Goal: Transaction & Acquisition: Purchase product/service

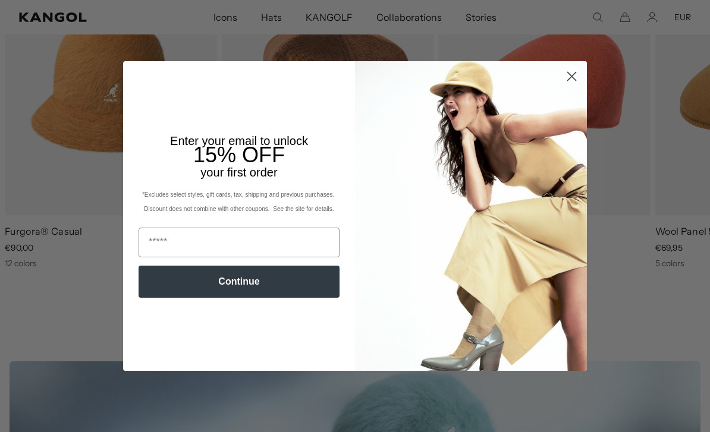
click at [565, 86] on circle "Close dialog" at bounding box center [572, 77] width 20 height 20
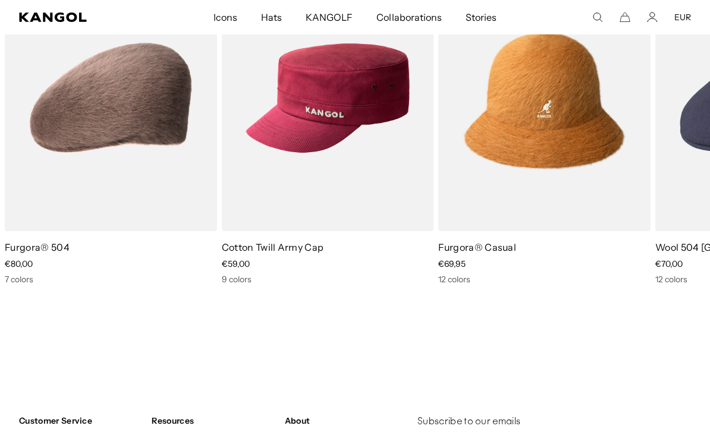
scroll to position [0, 245]
click at [0, 0] on img "4 of 10" at bounding box center [0, 0] width 0 height 0
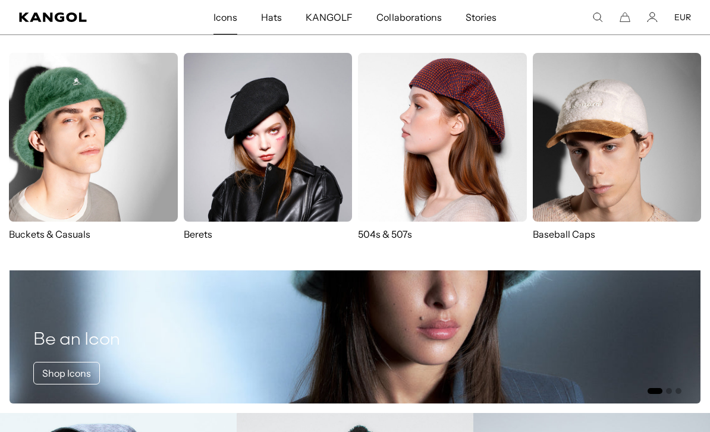
scroll to position [0, 0]
click at [224, 152] on img at bounding box center [268, 137] width 169 height 169
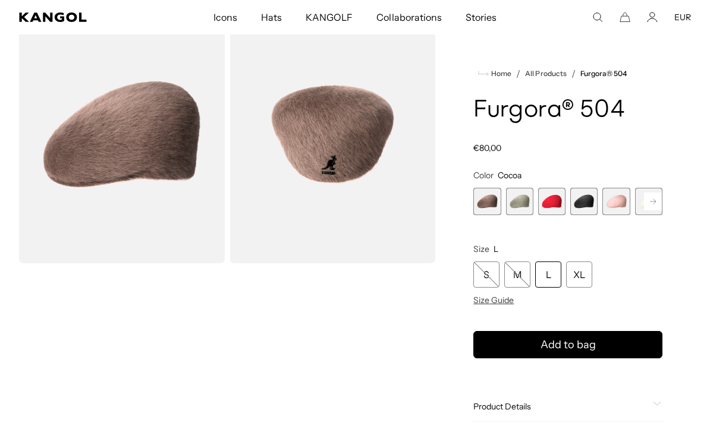
scroll to position [0, 245]
click at [71, 201] on img "Gallery Viewer" at bounding box center [122, 134] width 206 height 257
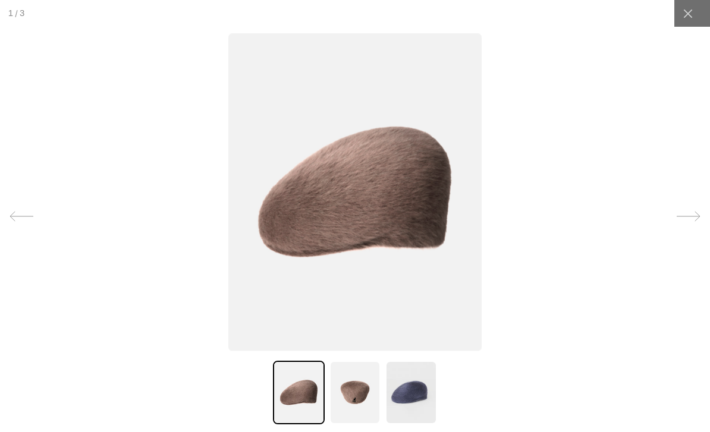
scroll to position [0, 0]
click at [353, 399] on img at bounding box center [354, 393] width 51 height 64
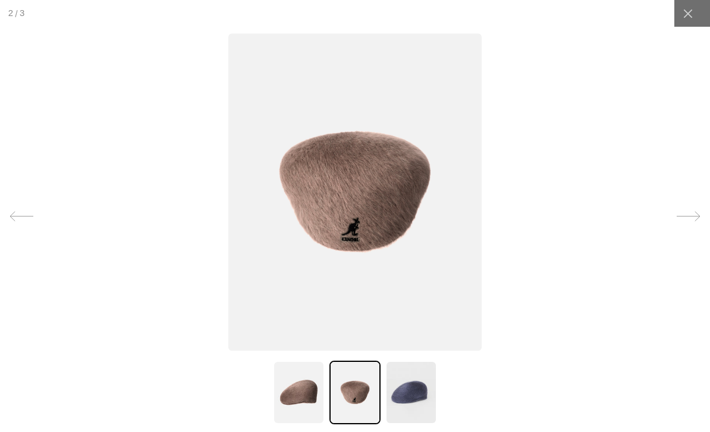
click at [401, 395] on img at bounding box center [410, 393] width 51 height 64
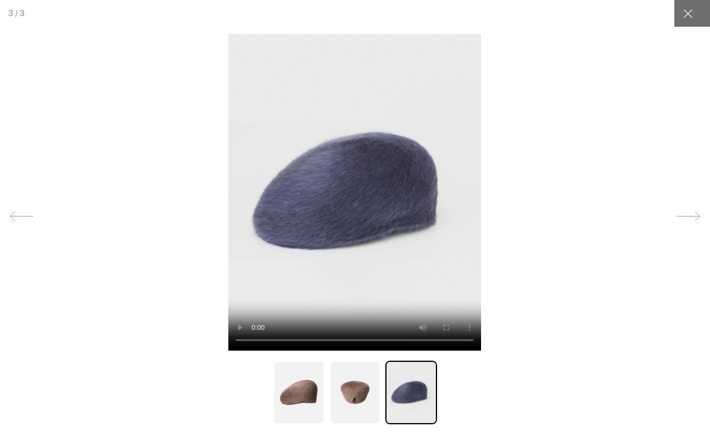
click at [210, 240] on div at bounding box center [355, 216] width 710 height 432
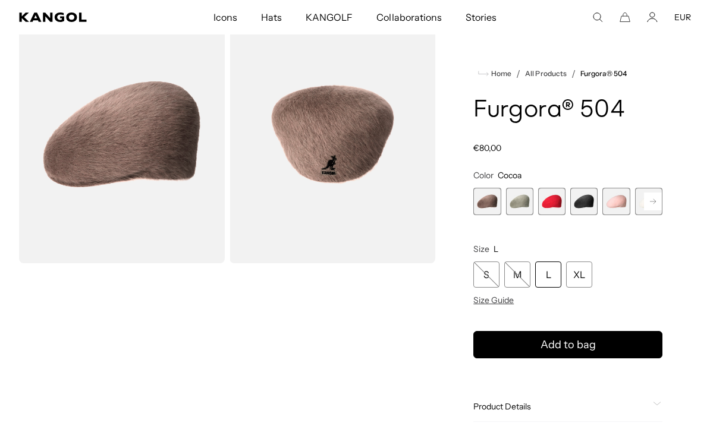
scroll to position [0, 245]
click at [586, 206] on span "4 of 7" at bounding box center [583, 201] width 27 height 27
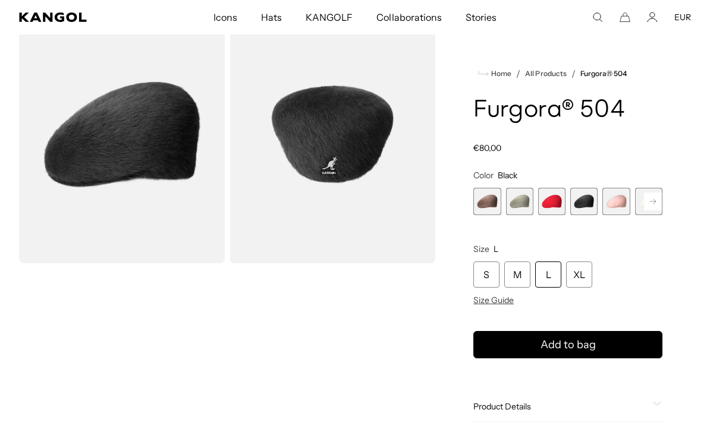
click at [651, 202] on rect at bounding box center [653, 202] width 18 height 18
click at [650, 208] on span "7 of 7" at bounding box center [648, 201] width 27 height 27
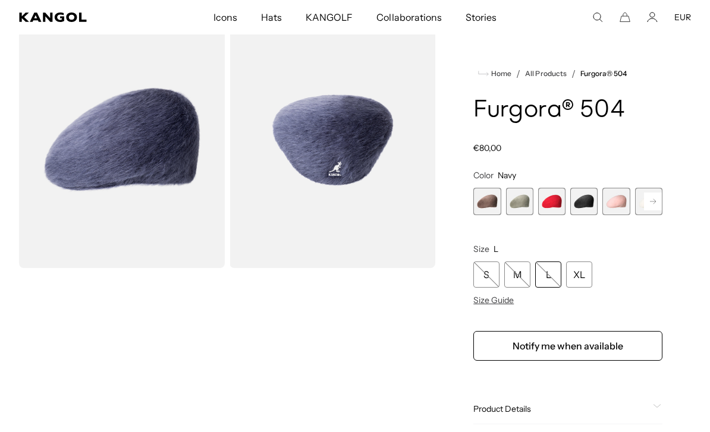
click at [517, 204] on span "2 of 7" at bounding box center [519, 201] width 27 height 27
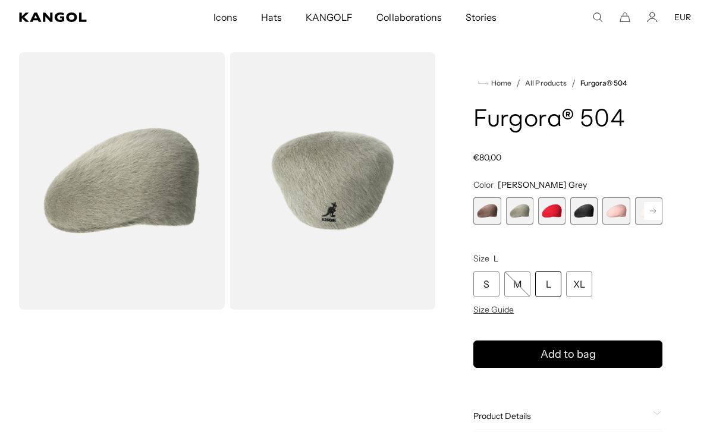
scroll to position [0, 245]
click at [555, 213] on span "3 of 7" at bounding box center [551, 210] width 27 height 27
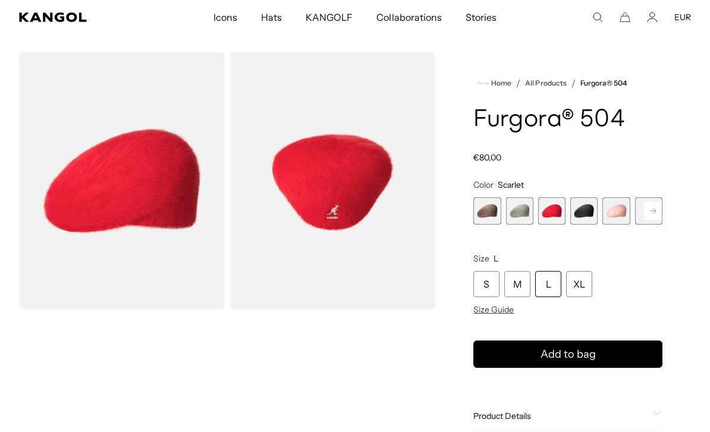
click at [618, 222] on span "5 of 7" at bounding box center [615, 210] width 27 height 27
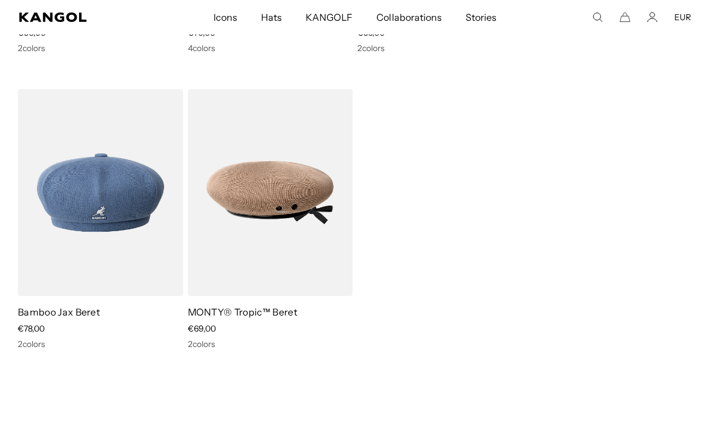
scroll to position [602, 0]
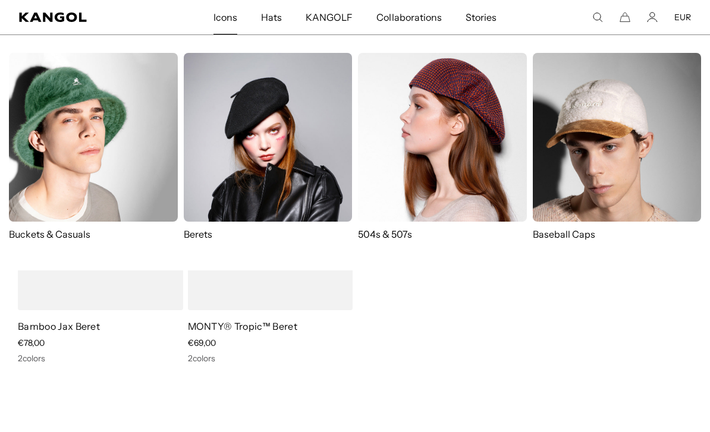
click at [110, 152] on img at bounding box center [93, 137] width 169 height 169
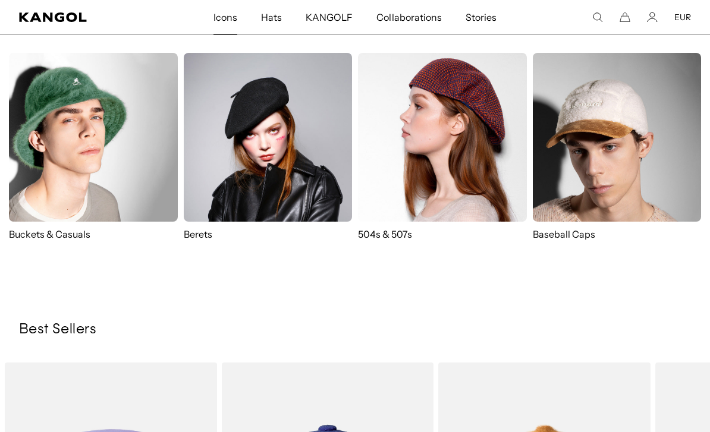
scroll to position [0, 245]
click at [391, 239] on p "504s & 507s" at bounding box center [442, 234] width 169 height 13
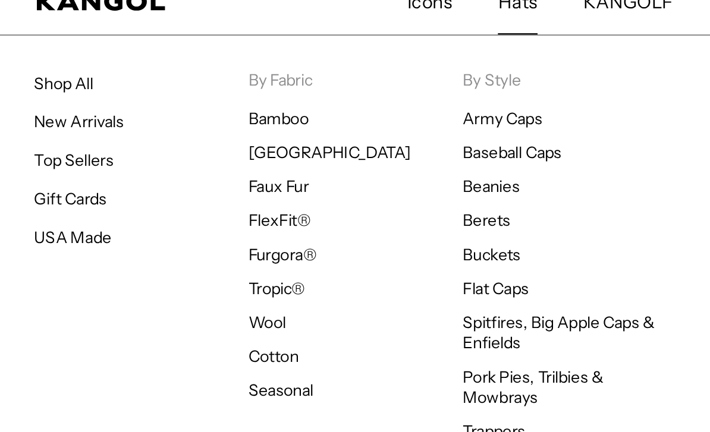
click at [30, 75] on link "New Arrivals" at bounding box center [41, 80] width 47 height 11
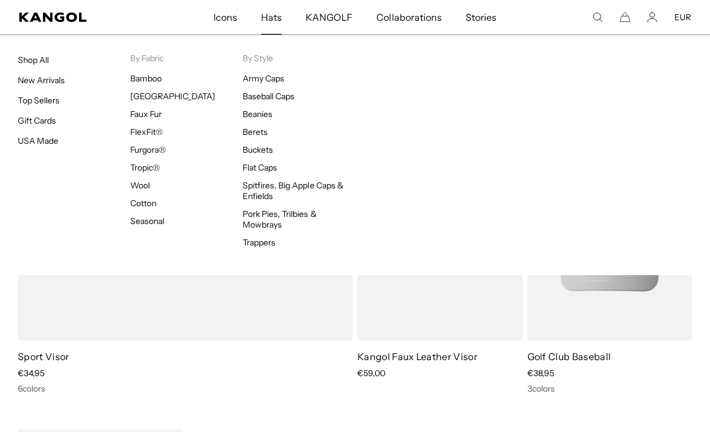
click at [34, 59] on link "Shop All" at bounding box center [33, 60] width 31 height 11
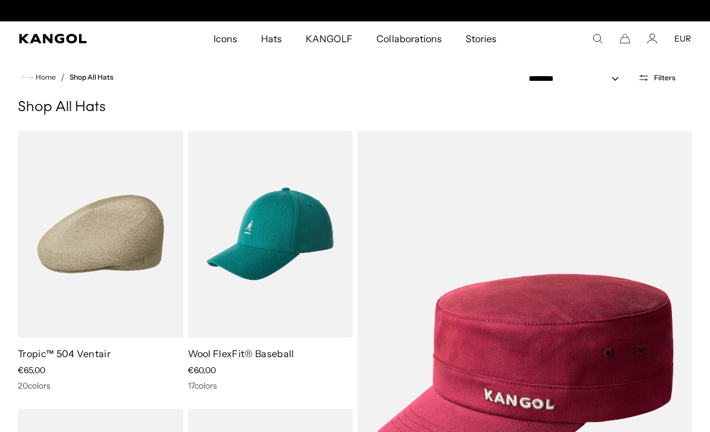
scroll to position [0, 245]
click at [662, 77] on span "Filters" at bounding box center [664, 78] width 21 height 8
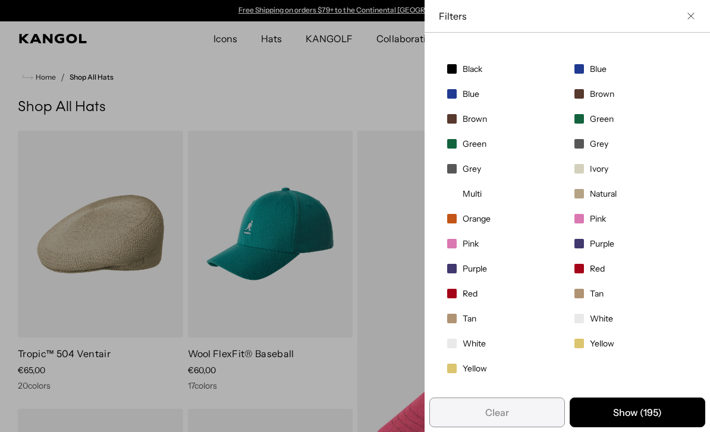
scroll to position [168, 0]
click at [683, 18] on div "Filters" at bounding box center [567, 16] width 257 height 13
click at [691, 20] on button "Close filter list" at bounding box center [691, 16] width 10 height 10
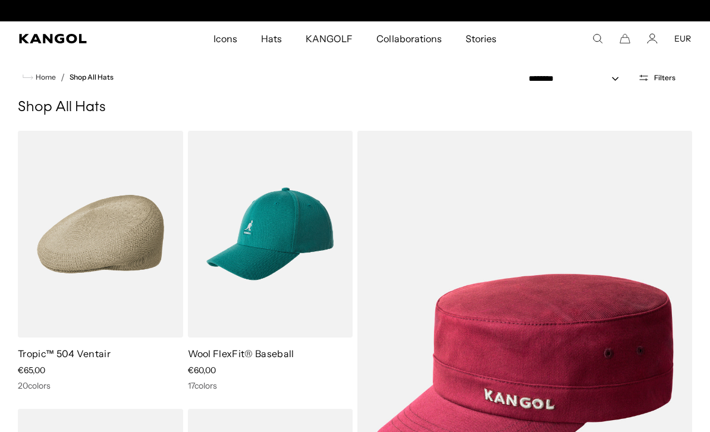
scroll to position [0, 245]
click at [614, 77] on select "**********" at bounding box center [577, 79] width 107 height 12
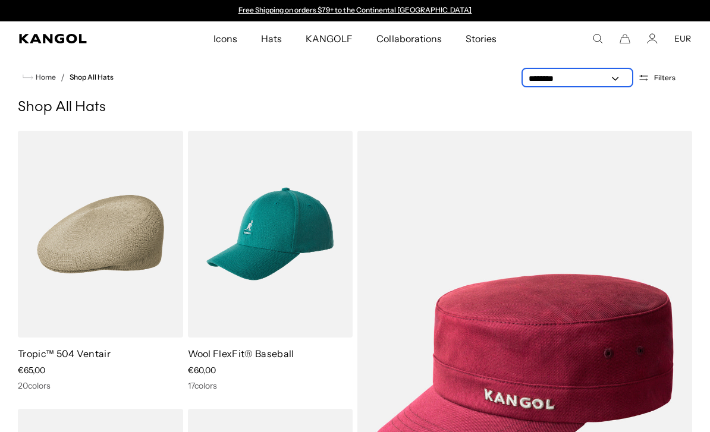
select select "******"
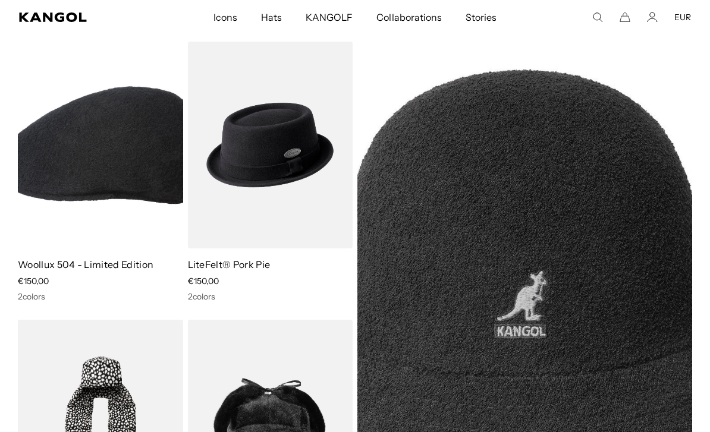
scroll to position [0, 245]
click at [0, 0] on img at bounding box center [0, 0] width 0 height 0
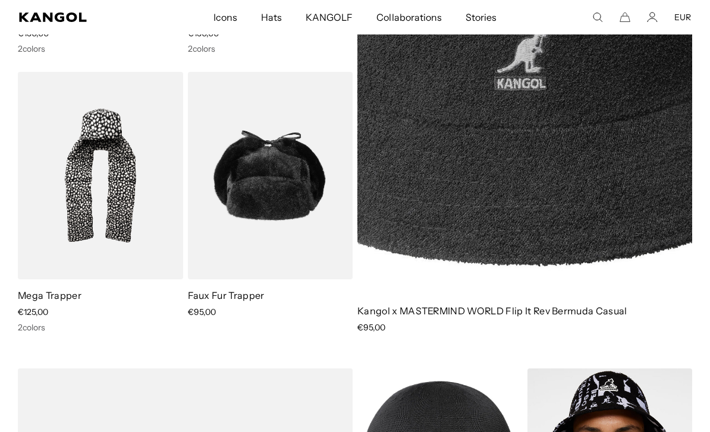
scroll to position [0, 0]
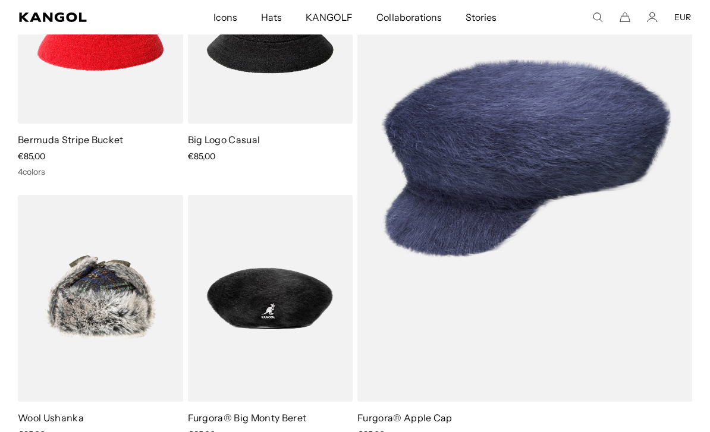
click at [0, 0] on img at bounding box center [0, 0] width 0 height 0
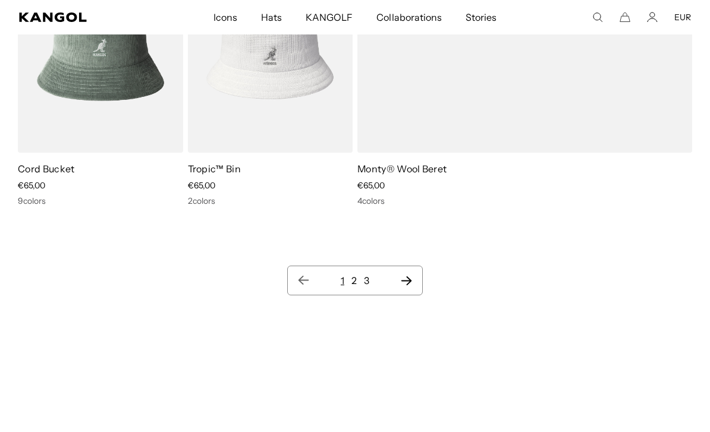
click at [355, 275] on link "2" at bounding box center [353, 281] width 5 height 12
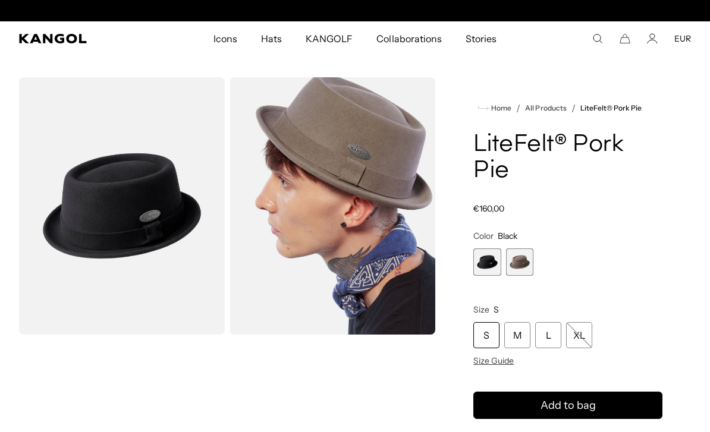
scroll to position [0, 245]
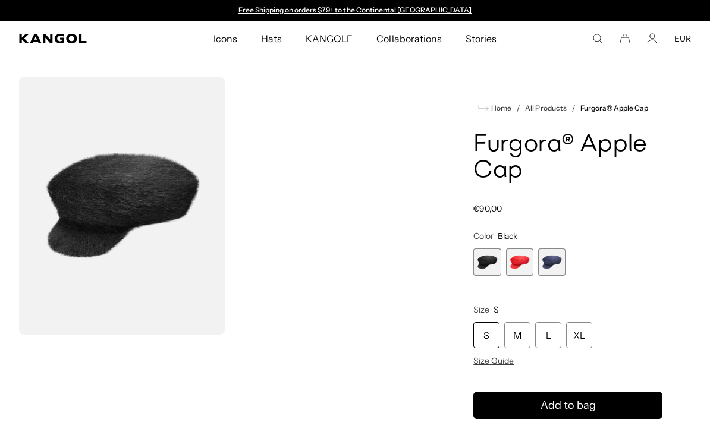
click at [549, 263] on span "3 of 3" at bounding box center [551, 261] width 27 height 27
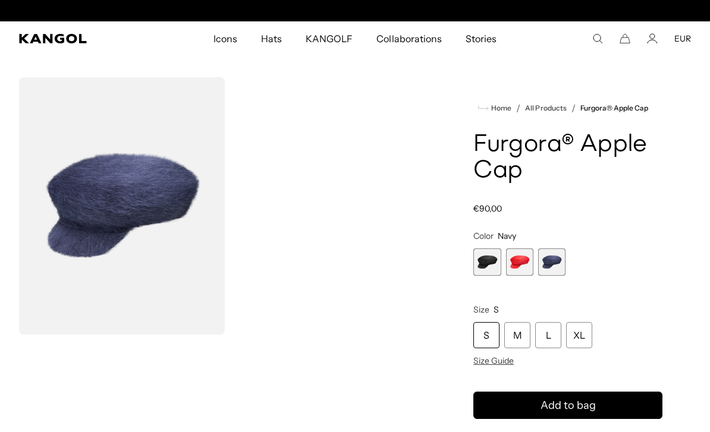
scroll to position [0, 245]
click at [70, 226] on img "Gallery Viewer" at bounding box center [122, 205] width 206 height 257
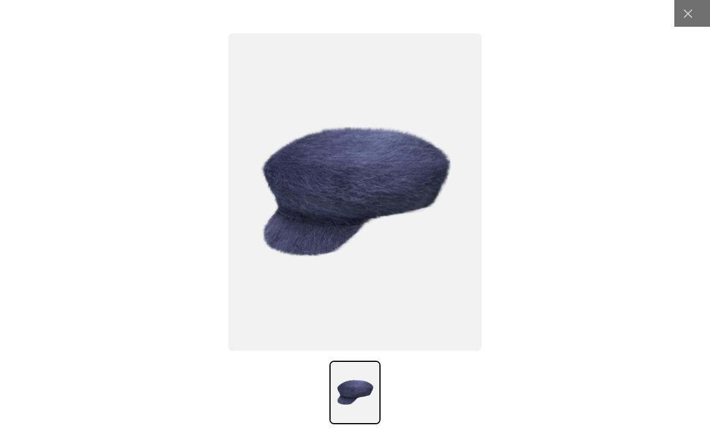
scroll to position [0, 0]
click at [299, 272] on img at bounding box center [354, 192] width 253 height 317
